Goal: Find specific page/section: Find specific page/section

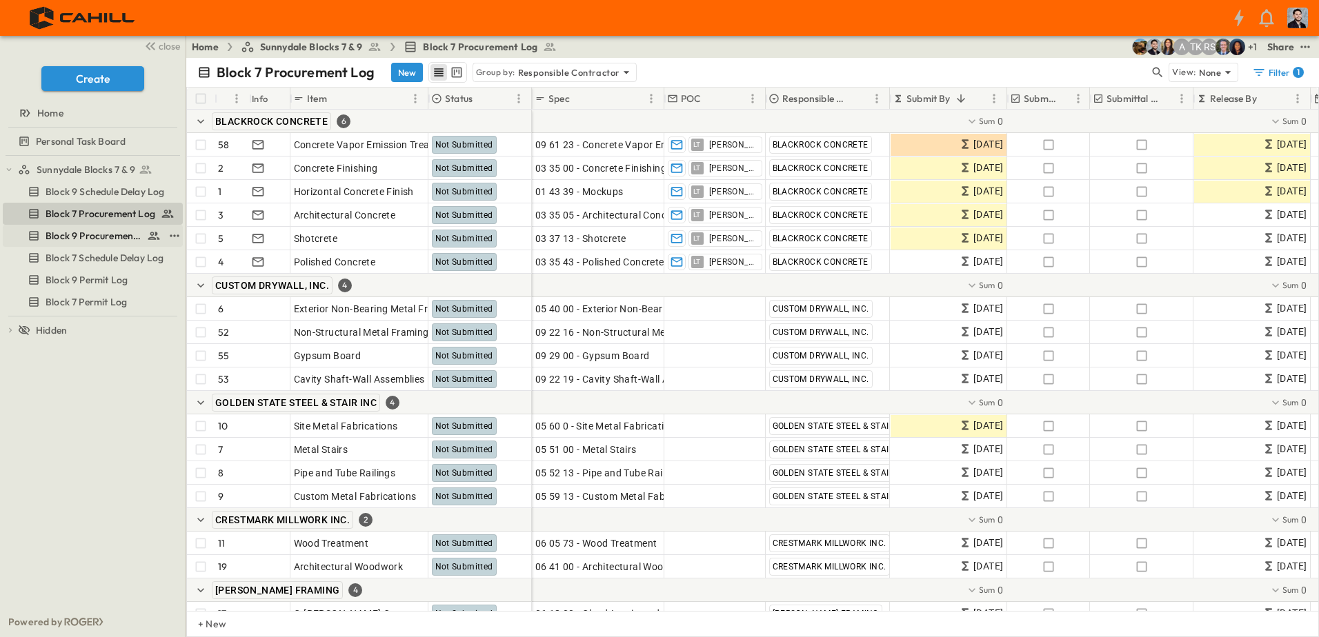
click at [96, 242] on span "Block 9 Procurement Log" at bounding box center [94, 236] width 96 height 14
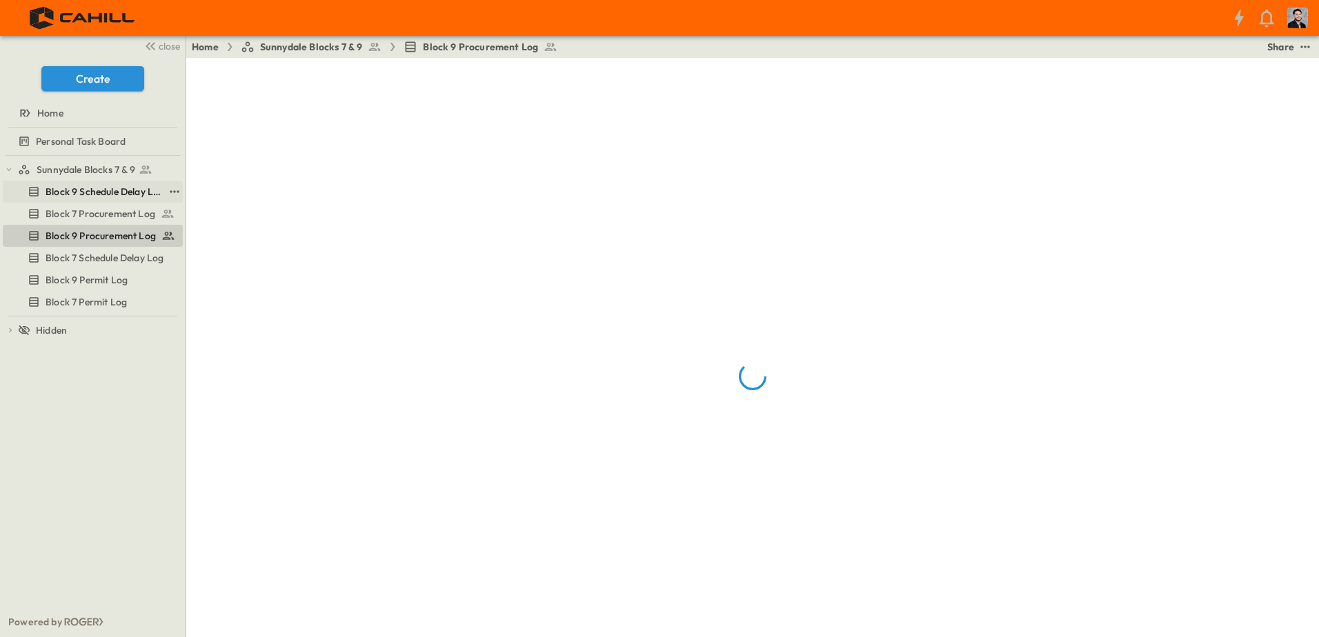
click at [115, 197] on span "Block 9 Schedule Delay Log" at bounding box center [105, 192] width 118 height 14
click at [115, 224] on div "Block 7 Procurement Log" at bounding box center [93, 214] width 180 height 22
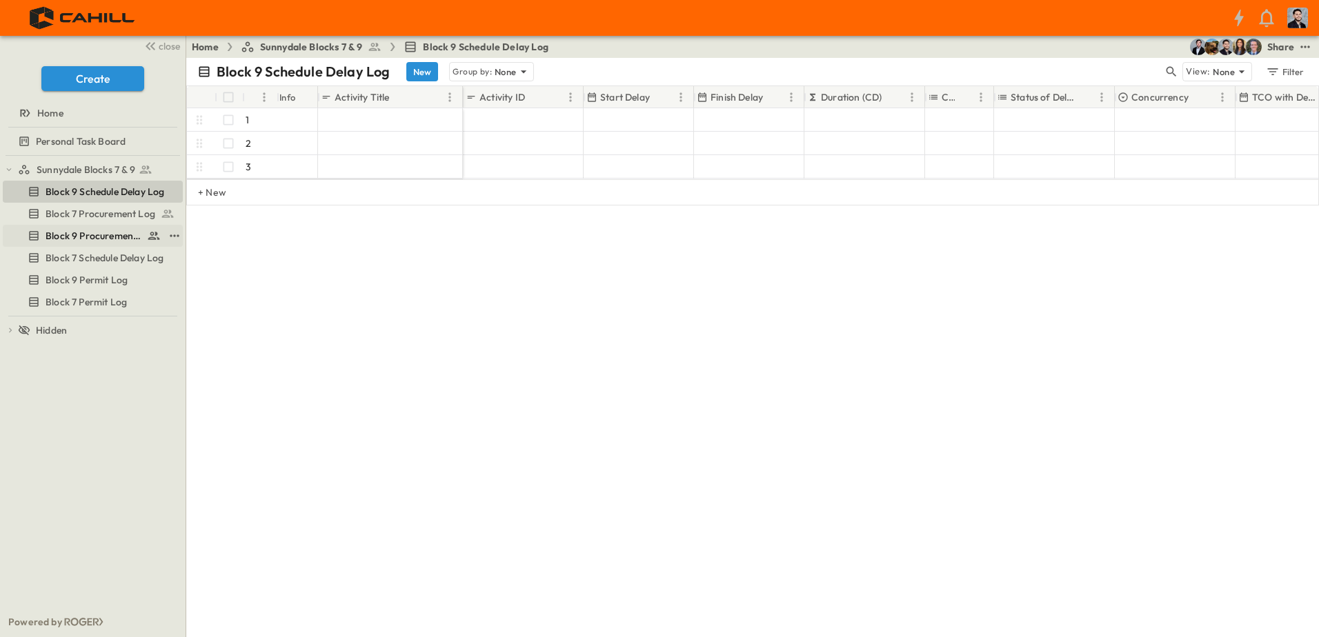
click at [115, 239] on span "Block 9 Procurement Log" at bounding box center [94, 236] width 96 height 14
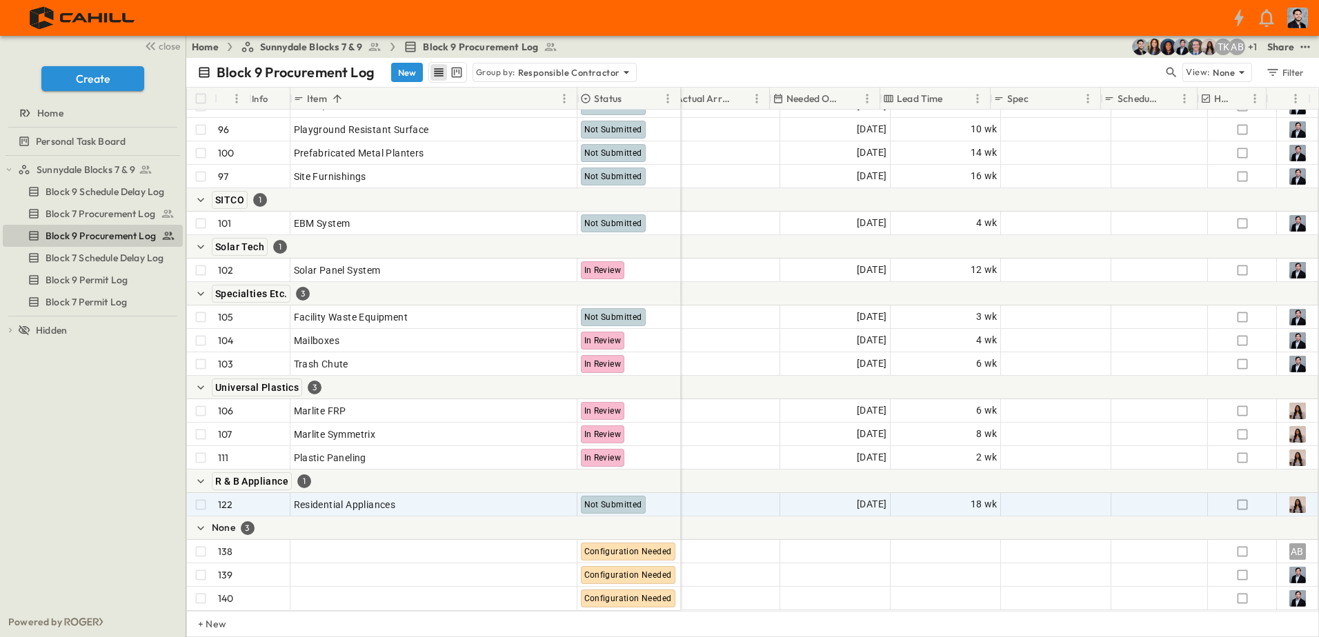
scroll to position [3638, 898]
